Goal: Task Accomplishment & Management: Manage account settings

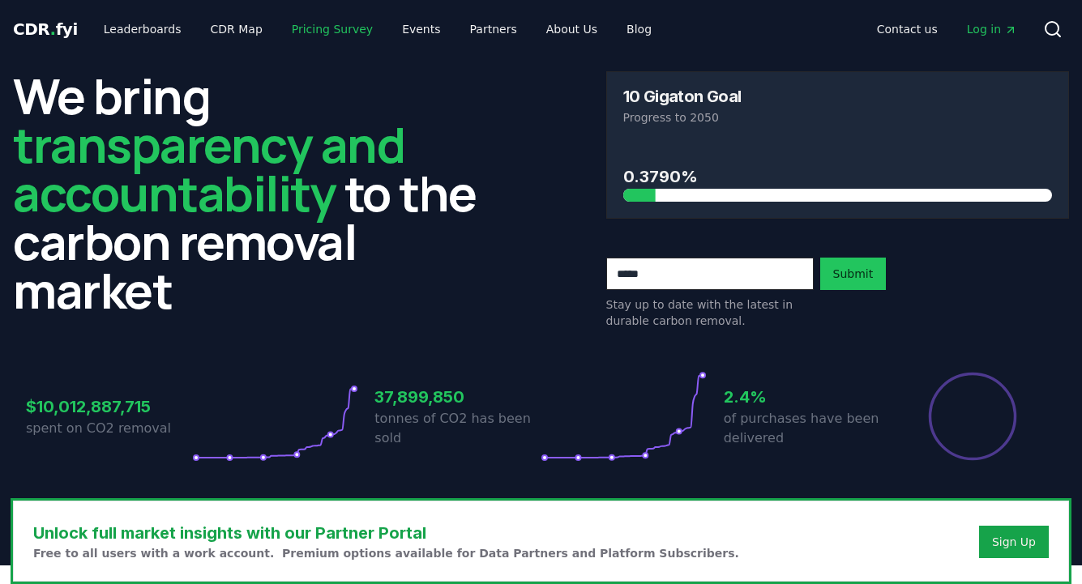
click at [344, 30] on link "Pricing Survey" at bounding box center [332, 29] width 107 height 29
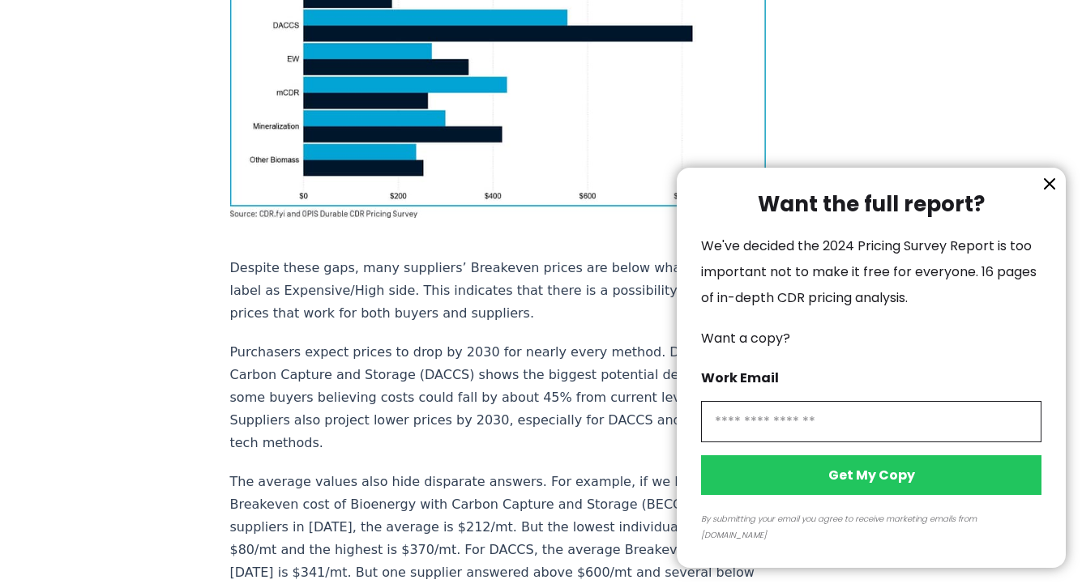
scroll to position [1949, 0]
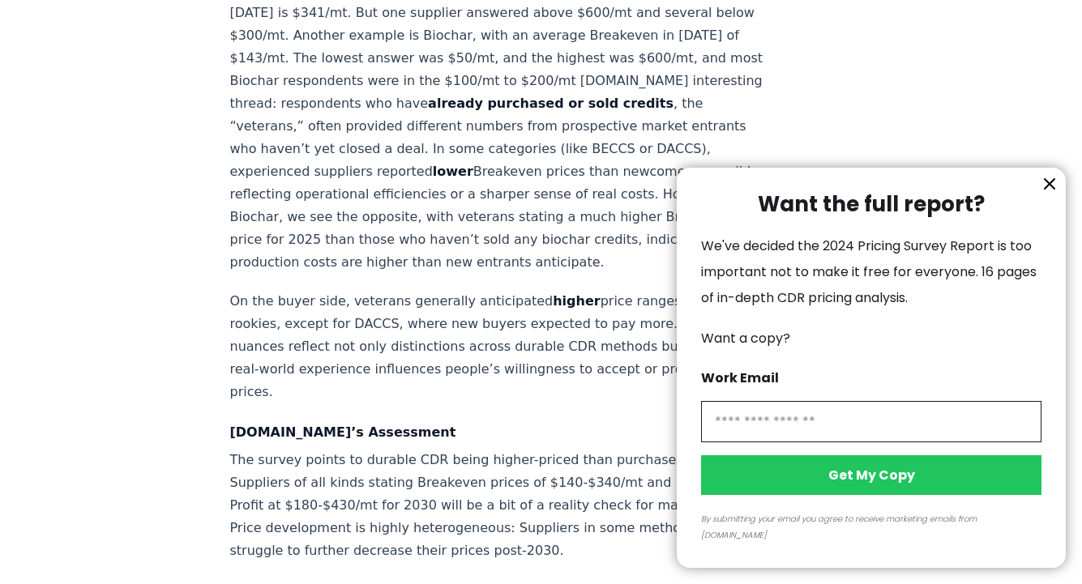
click at [1044, 194] on icon "information" at bounding box center [1048, 183] width 19 height 19
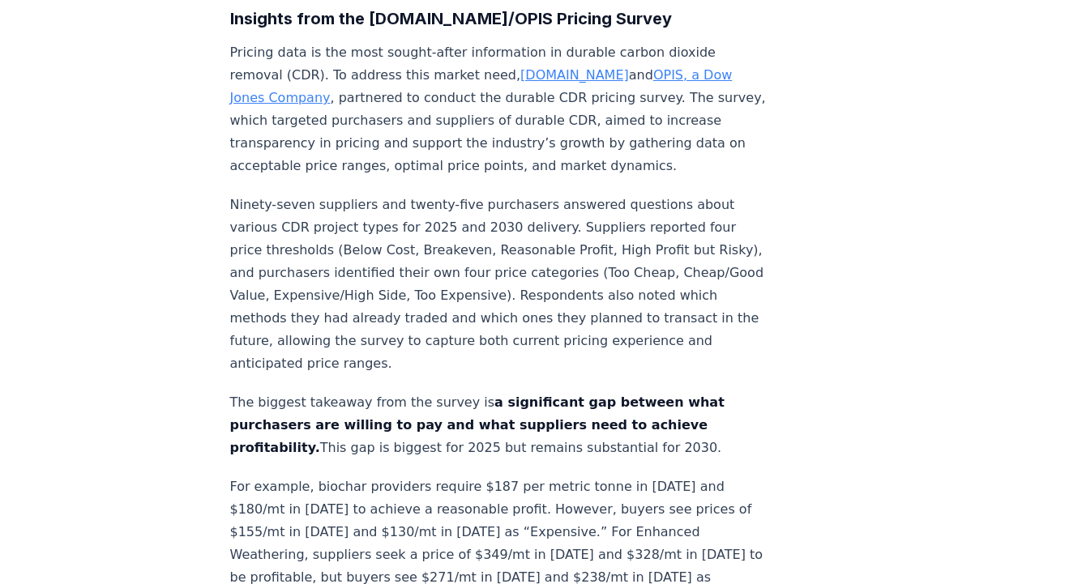
scroll to position [0, 0]
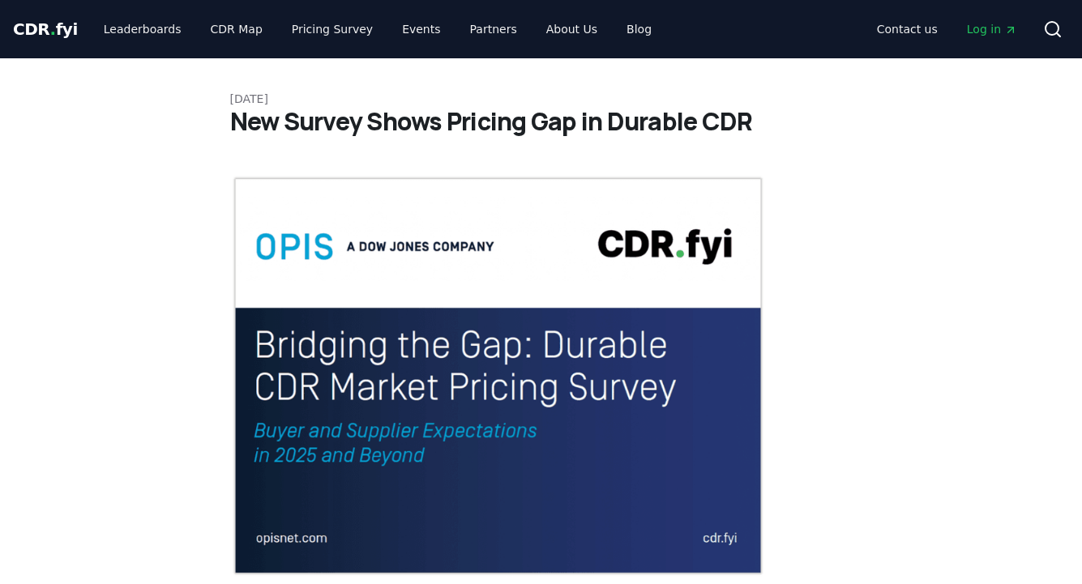
click at [997, 38] on link "Log in" at bounding box center [992, 29] width 76 height 29
